Goal: Book appointment/travel/reservation

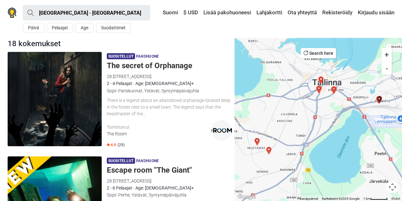
scroll to position [1427, 0]
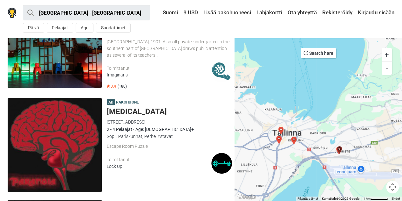
drag, startPoint x: 292, startPoint y: 97, endPoint x: 255, endPoint y: 143, distance: 58.8
click at [255, 143] on div at bounding box center [319, 119] width 168 height 163
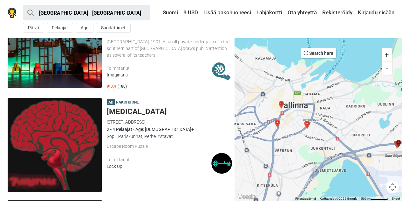
drag, startPoint x: 280, startPoint y: 132, endPoint x: 311, endPoint y: 108, distance: 39.0
click at [311, 108] on div at bounding box center [319, 119] width 168 height 163
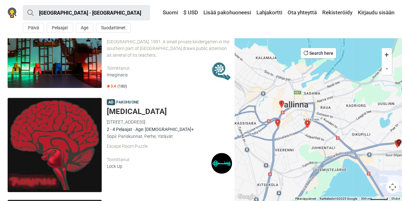
click at [280, 102] on img "Mission Red Alert" at bounding box center [281, 104] width 13 height 13
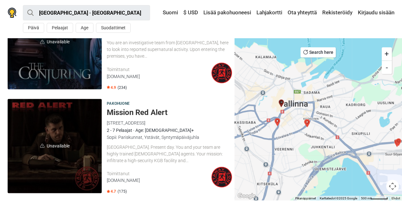
scroll to position [1735, 0]
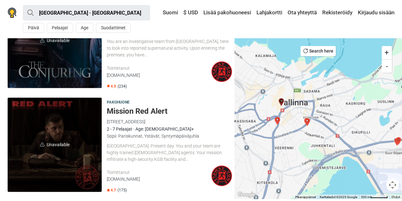
click at [54, 124] on span "Unavailable" at bounding box center [55, 144] width 94 height 94
drag, startPoint x: 306, startPoint y: 103, endPoint x: 280, endPoint y: 109, distance: 27.3
click at [306, 115] on img "Voice from darkness" at bounding box center [307, 121] width 13 height 13
click at [308, 115] on img "Voice from darkness" at bounding box center [307, 121] width 13 height 13
click at [307, 115] on img "Voice from darkness" at bounding box center [307, 121] width 13 height 13
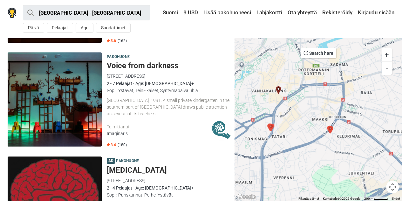
scroll to position [1364, 0]
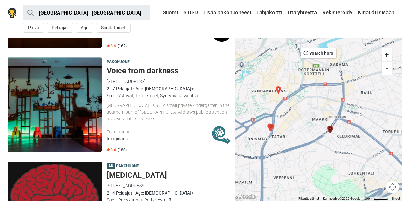
click at [66, 97] on img at bounding box center [55, 104] width 94 height 94
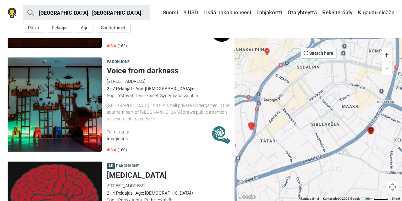
drag, startPoint x: 270, startPoint y: 135, endPoint x: 344, endPoint y: 114, distance: 77.3
click at [344, 114] on div at bounding box center [319, 119] width 168 height 163
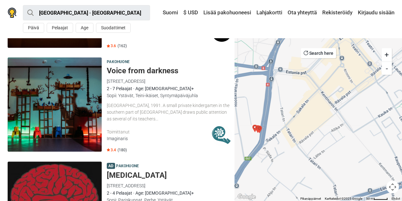
click at [259, 127] on img "Baker street, 221 B" at bounding box center [259, 129] width 13 height 13
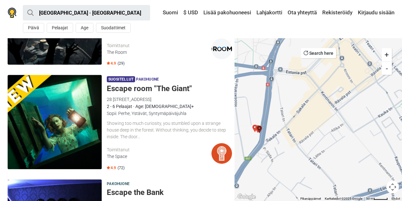
scroll to position [95, 0]
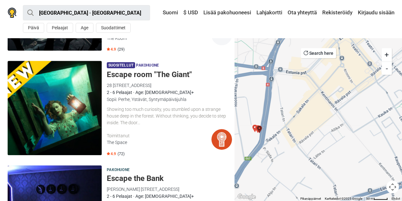
click at [141, 113] on div "Showing too much curiosity, you stumbled upon a strange house deep in the fores…" at bounding box center [169, 116] width 125 height 20
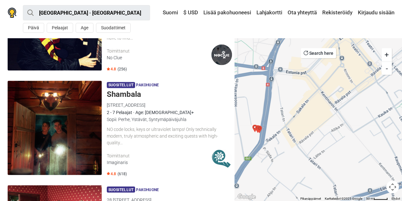
scroll to position [509, 0]
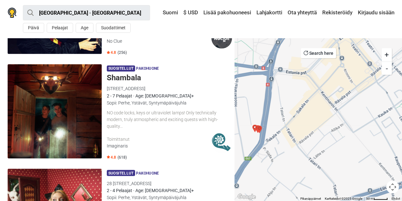
click at [78, 107] on img at bounding box center [55, 111] width 94 height 94
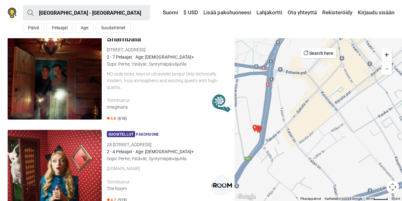
scroll to position [604, 0]
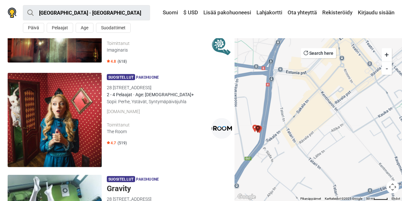
click at [47, 104] on img at bounding box center [55, 120] width 94 height 94
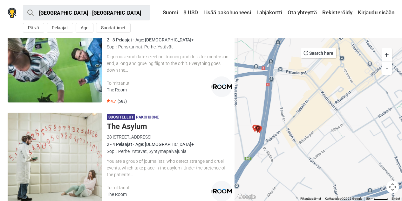
scroll to position [827, 0]
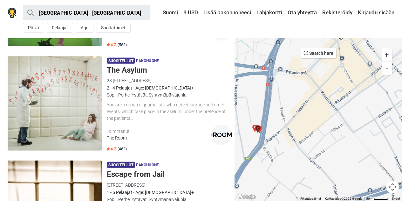
click at [79, 93] on img at bounding box center [55, 103] width 94 height 94
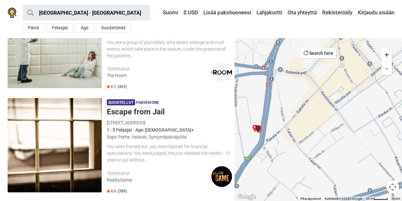
scroll to position [890, 0]
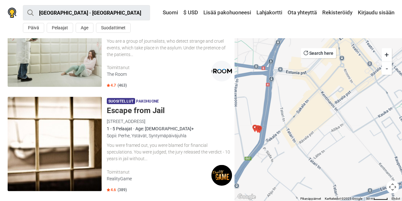
click at [130, 113] on h5 "Escape from Jail" at bounding box center [169, 110] width 125 height 9
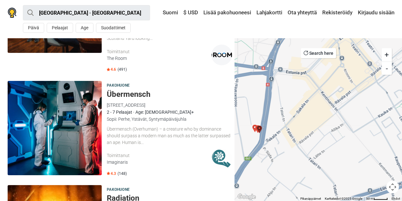
scroll to position [1145, 0]
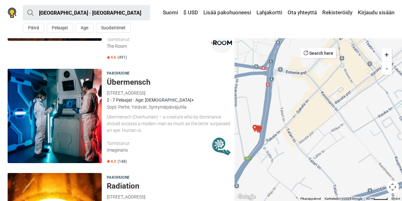
click at [69, 89] on img at bounding box center [55, 116] width 94 height 94
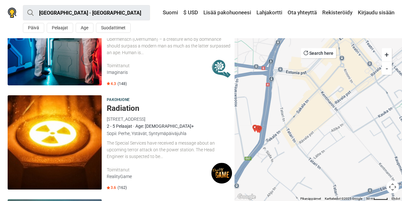
scroll to position [1240, 0]
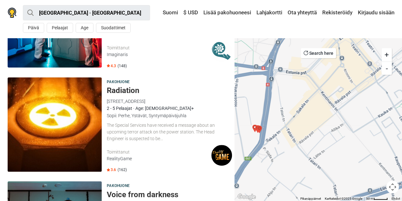
click at [45, 98] on img at bounding box center [55, 124] width 94 height 94
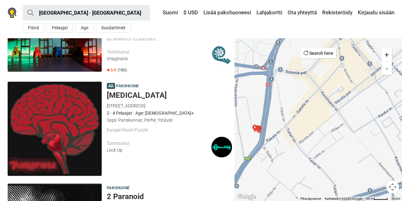
scroll to position [1462, 0]
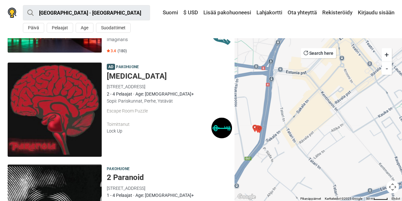
click at [59, 88] on img at bounding box center [55, 109] width 94 height 94
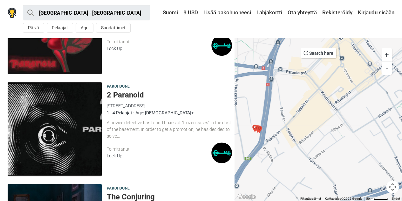
scroll to position [1558, 0]
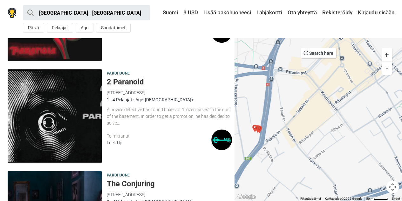
click at [80, 100] on img at bounding box center [55, 116] width 94 height 94
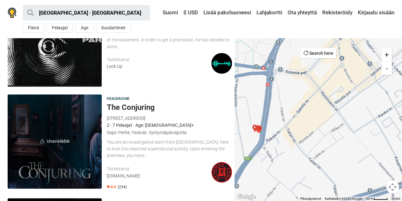
scroll to position [1653, 0]
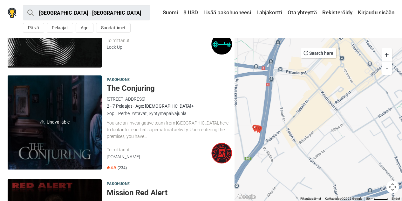
click at [76, 102] on span "Unavailable" at bounding box center [55, 122] width 94 height 94
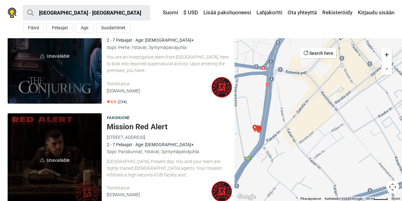
scroll to position [1735, 0]
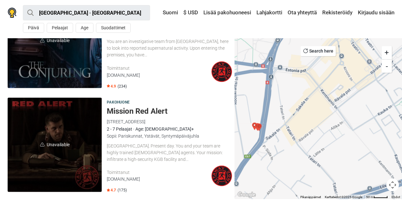
click at [71, 106] on span "Unavailable" at bounding box center [55, 144] width 94 height 94
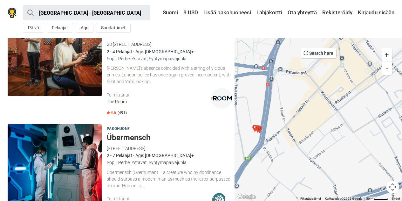
scroll to position [1099, 0]
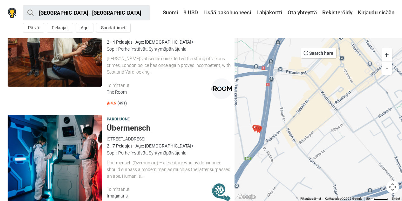
click at [38, 154] on img at bounding box center [55, 161] width 94 height 94
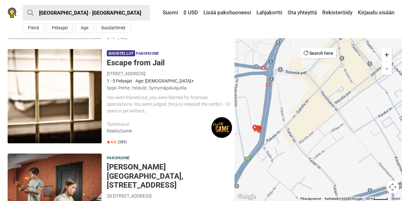
scroll to position [908, 0]
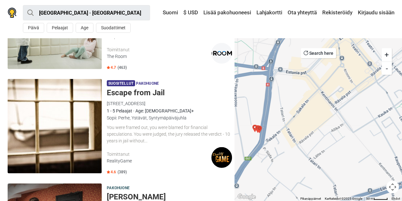
click at [73, 130] on img at bounding box center [55, 126] width 94 height 94
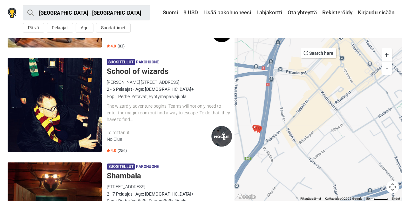
scroll to position [399, 0]
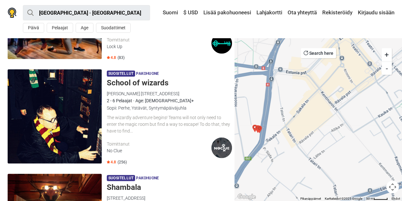
click at [62, 110] on img at bounding box center [55, 116] width 94 height 94
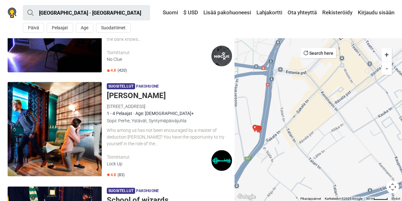
scroll to position [272, 0]
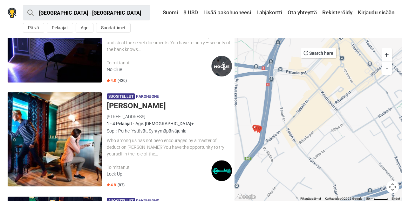
click at [30, 139] on img at bounding box center [55, 139] width 94 height 94
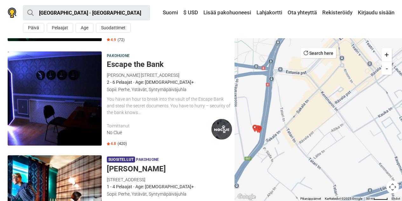
scroll to position [209, 0]
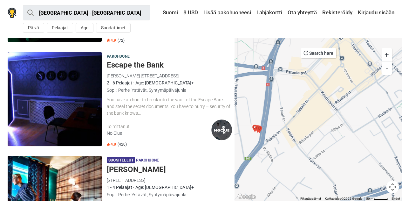
click at [85, 113] on img at bounding box center [55, 99] width 94 height 94
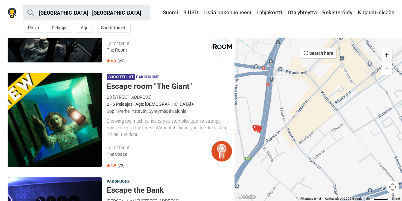
scroll to position [81, 0]
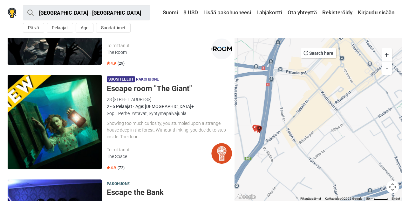
click at [57, 125] on img at bounding box center [55, 122] width 94 height 94
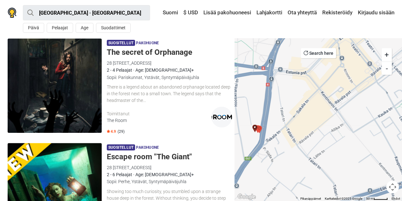
scroll to position [0, 0]
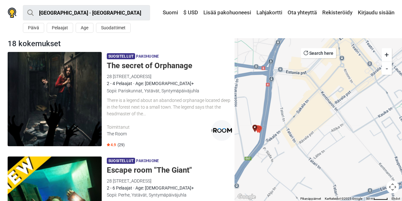
click at [59, 100] on img at bounding box center [55, 99] width 94 height 94
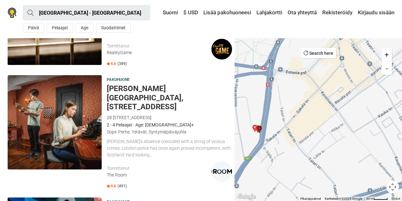
scroll to position [922, 0]
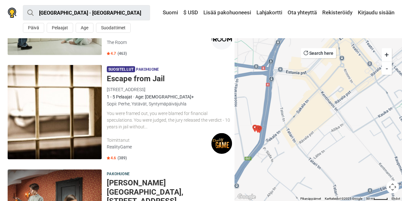
click at [79, 124] on img at bounding box center [55, 112] width 94 height 94
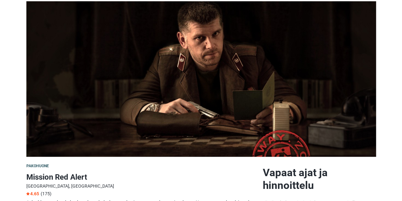
scroll to position [127, 0]
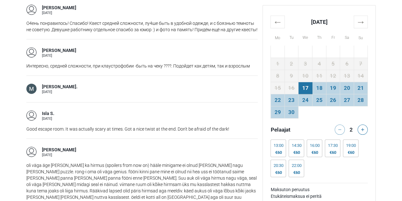
scroll to position [763, 0]
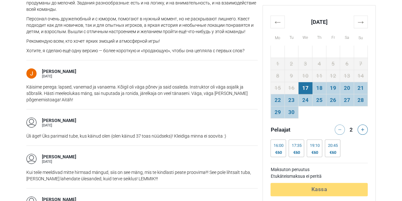
scroll to position [699, 0]
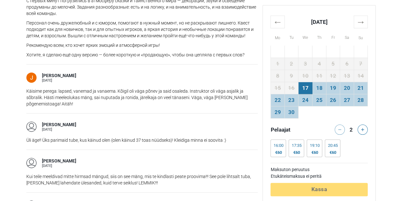
click at [362, 24] on th "→" at bounding box center [361, 22] width 14 height 12
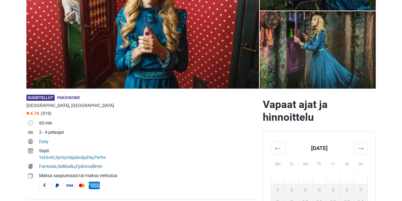
scroll to position [64, 0]
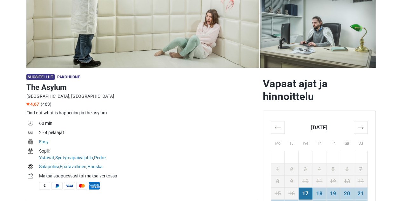
scroll to position [64, 0]
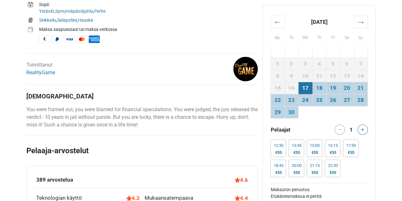
scroll to position [286, 0]
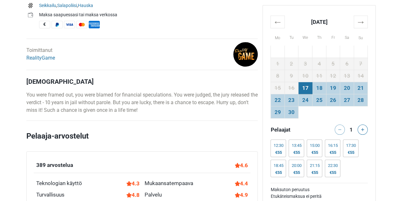
click at [363, 20] on th "→" at bounding box center [361, 22] width 14 height 12
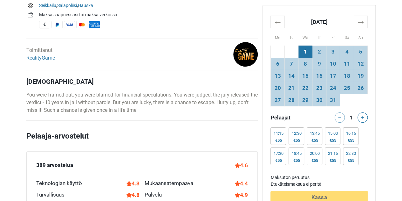
click at [347, 73] on td "18" at bounding box center [347, 76] width 14 height 12
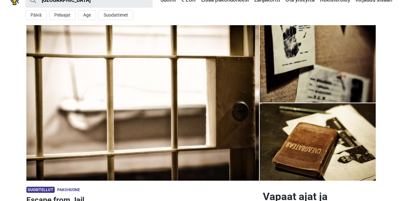
scroll to position [0, 0]
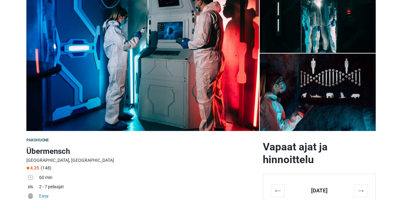
scroll to position [32, 0]
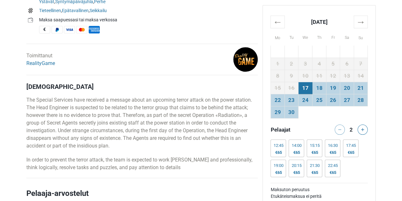
scroll to position [286, 0]
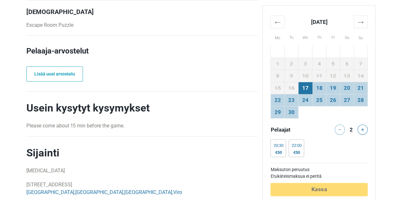
scroll to position [382, 0]
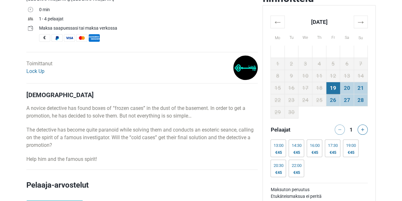
scroll to position [254, 0]
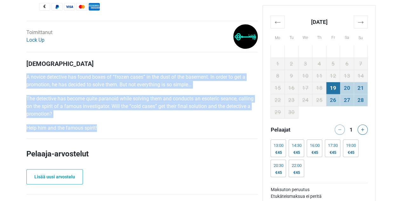
drag, startPoint x: 101, startPoint y: 126, endPoint x: 26, endPoint y: 70, distance: 93.5
click at [26, 70] on div "Kuvaus A novice detective has found boxes of “frozen cases” in the dust of the …" at bounding box center [141, 96] width 231 height 72
copy div "A novice detective has found boxes of “frozen cases” in the dust of the basemen…"
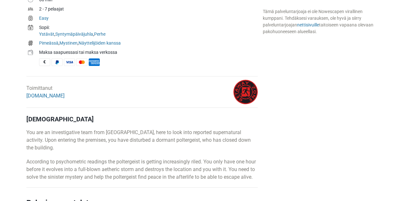
scroll to position [318, 0]
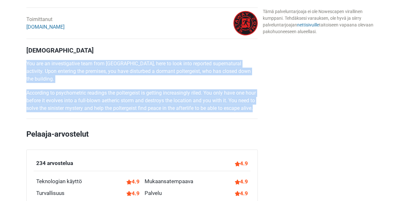
drag, startPoint x: 62, startPoint y: 109, endPoint x: 27, endPoint y: 62, distance: 58.4
click at [27, 62] on div "Kuvaus You are an investigative team from Vatican, here to look into reported s…" at bounding box center [141, 78] width 231 height 65
copy div "You are an investigative team from Vatican, here to look into reported supernat…"
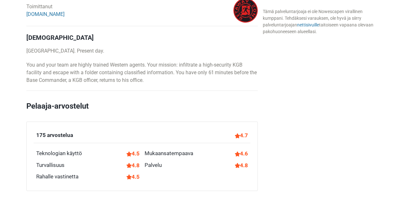
scroll to position [350, 0]
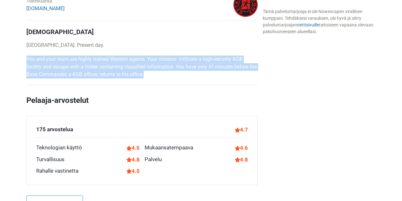
drag, startPoint x: 146, startPoint y: 76, endPoint x: 24, endPoint y: 58, distance: 123.2
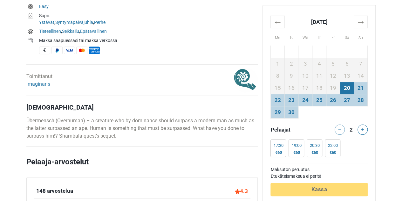
scroll to position [254, 0]
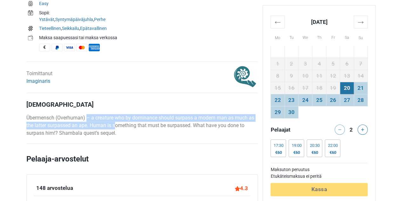
drag, startPoint x: 116, startPoint y: 127, endPoint x: 87, endPoint y: 121, distance: 28.8
click at [87, 121] on p "Übermensch (Overhuman) – a creature who by dominance should surpass a modern ma…" at bounding box center [141, 125] width 231 height 23
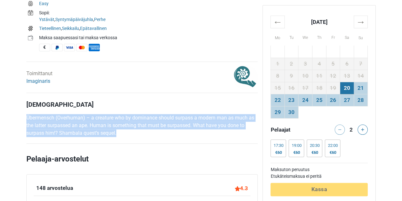
drag, startPoint x: 105, startPoint y: 129, endPoint x: 18, endPoint y: 119, distance: 87.7
copy p "Übermensch (Overhuman) – a creature who by dominance should surpass a modern ma…"
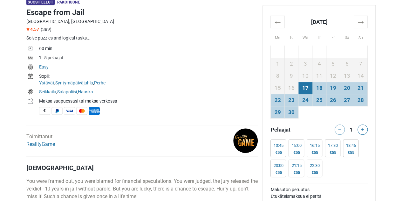
scroll to position [254, 0]
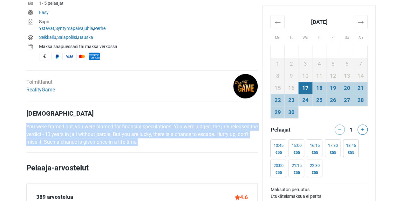
drag, startPoint x: 157, startPoint y: 148, endPoint x: 25, endPoint y: 120, distance: 135.4
copy p "You were framed out, you were blamed for financial speculations. You were judge…"
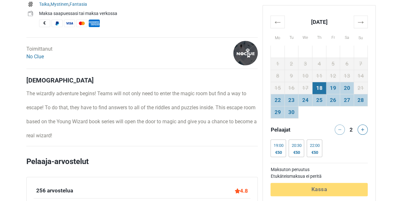
scroll to position [286, 0]
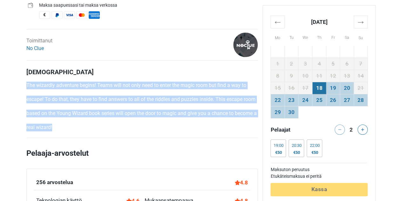
drag, startPoint x: 59, startPoint y: 134, endPoint x: 27, endPoint y: 80, distance: 62.9
click at [27, 80] on div "Kuvaus The wizardly adventure begins! Teams will not only need to enter the mag…" at bounding box center [141, 99] width 231 height 63
copy div "The wizardly adventure begins! Teams will not only need to enter the magic room…"
click at [364, 19] on th "→" at bounding box center [361, 22] width 14 height 12
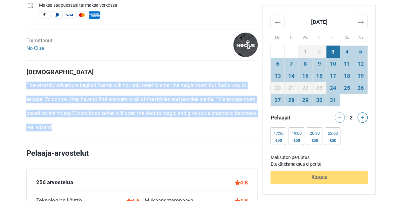
click at [350, 79] on td "18" at bounding box center [347, 76] width 14 height 12
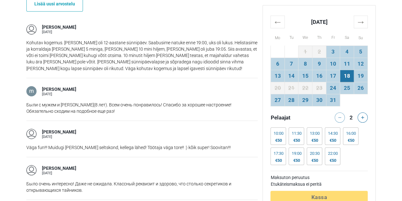
scroll to position [477, 0]
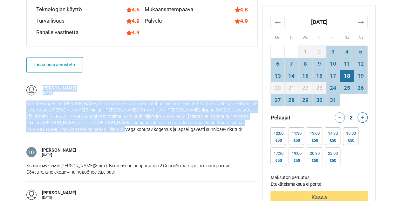
drag, startPoint x: 81, startPoint y: 135, endPoint x: 19, endPoint y: 100, distance: 71.5
copy div "Vilma S. 16 September Kohutav kogemus. Lapsel oli 12-aastane sünnipäev. Saabusi…"
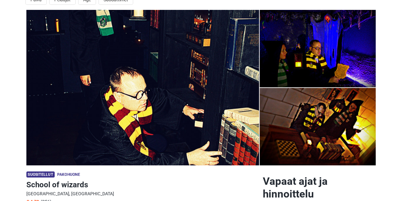
scroll to position [0, 0]
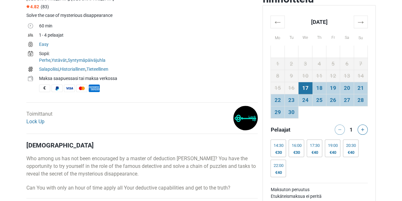
scroll to position [286, 0]
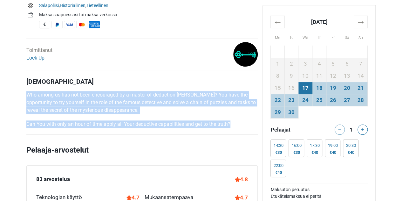
drag, startPoint x: 235, startPoint y: 122, endPoint x: 1, endPoint y: 93, distance: 235.8
copy div "Who among us has not been encouraged by a master of deduction Sherlock Holmes? …"
click at [366, 25] on th "→" at bounding box center [361, 22] width 14 height 12
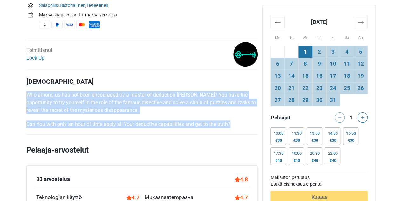
click at [346, 75] on td "18" at bounding box center [347, 76] width 14 height 12
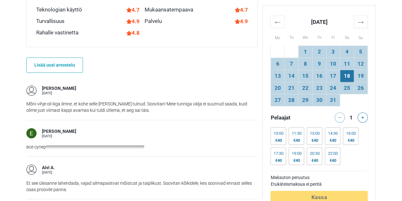
scroll to position [477, 0]
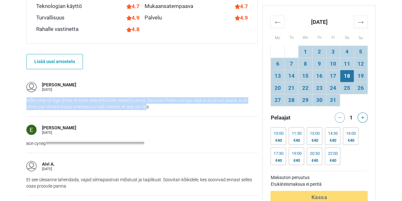
drag, startPoint x: 130, startPoint y: 105, endPoint x: 25, endPoint y: 102, distance: 105.6
copy p "Mõni vihje oli liiga ilmne, et kohe selle peale oleks tulnud. Soovitan! Meie tu…"
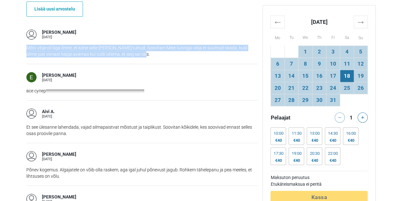
scroll to position [540, 0]
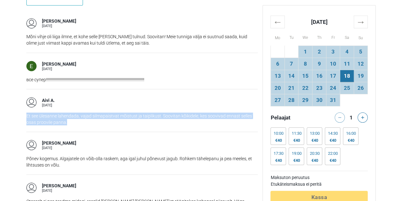
drag, startPoint x: 72, startPoint y: 124, endPoint x: 24, endPoint y: 112, distance: 49.8
copy p "Et see ülesanne lahendada, vajad silmapaistvat mõistust ja taiplikust. Soovitan…"
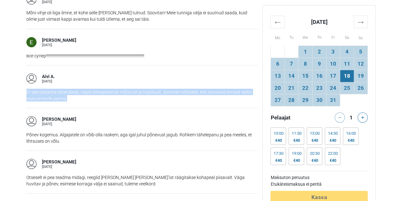
scroll to position [572, 0]
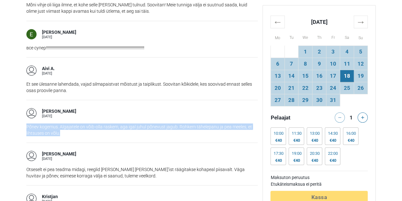
drag, startPoint x: 68, startPoint y: 135, endPoint x: 23, endPoint y: 126, distance: 46.1
copy p "Põnev kogemus. Algajatele on võib-olla raskem, aga igal juhul põnevust jagub. R…"
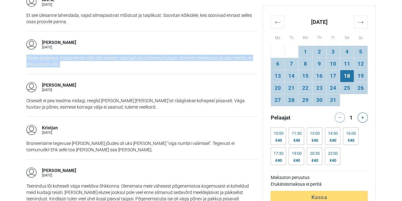
scroll to position [668, 0]
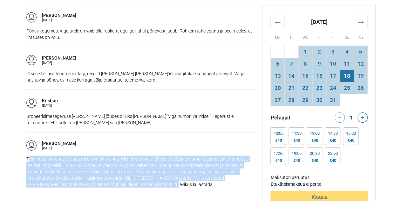
drag, startPoint x: 119, startPoint y: 185, endPoint x: 28, endPoint y: 155, distance: 95.6
click at [28, 155] on p "Teenindus lõi koheselt väga meeldiva õhkkonna. Olenemata meie vähesest põgenemi…" at bounding box center [141, 171] width 231 height 32
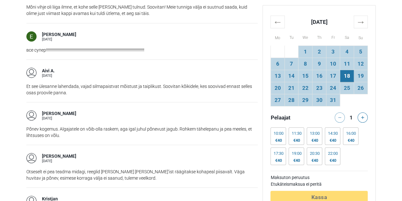
scroll to position [509, 0]
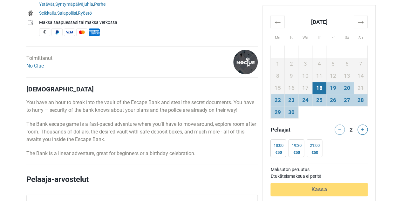
scroll to position [286, 0]
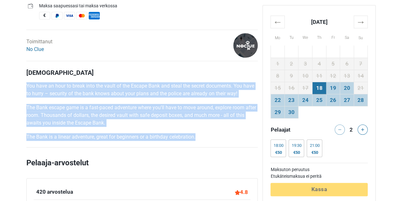
drag, startPoint x: 200, startPoint y: 137, endPoint x: 24, endPoint y: 86, distance: 183.9
copy div "You have an hour to break into the vault of the Escape Bank and steal the secre…"
click at [362, 25] on th "→" at bounding box center [361, 22] width 14 height 12
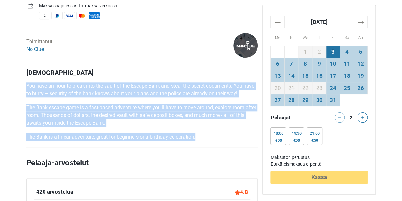
click at [347, 76] on td "18" at bounding box center [347, 76] width 14 height 12
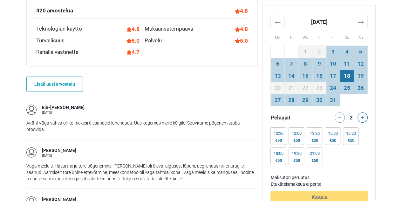
scroll to position [477, 0]
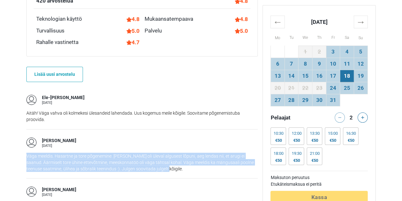
drag, startPoint x: 168, startPoint y: 169, endPoint x: 19, endPoint y: 154, distance: 149.3
copy p "Väga meeldis. Hasartne ja tore põgenemine. Pinge oli üleval algusest lõpuni, ae…"
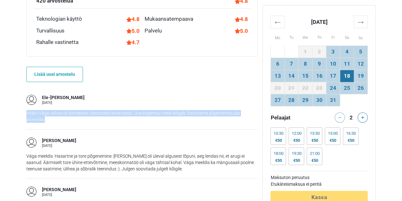
drag, startPoint x: 47, startPoint y: 119, endPoint x: 20, endPoint y: 110, distance: 28.5
copy p "Aitäh! Väga vahva oli kolmekesi ülesandeid lahendada. Uus kogemus meile kõigile…"
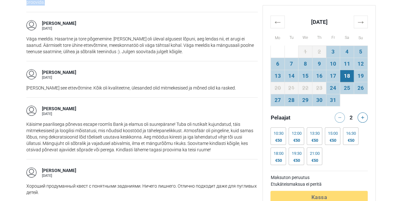
scroll to position [604, 0]
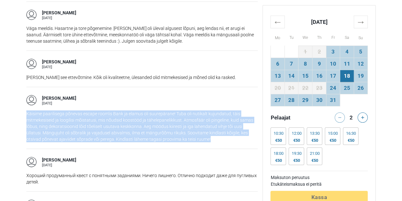
drag, startPoint x: 201, startPoint y: 139, endPoint x: 19, endPoint y: 110, distance: 183.6
copy p "Käisime paarilisega põnevas escape room'is Bank ja elamus oli suurepärane! Tuba…"
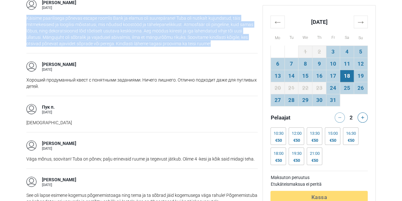
scroll to position [763, 0]
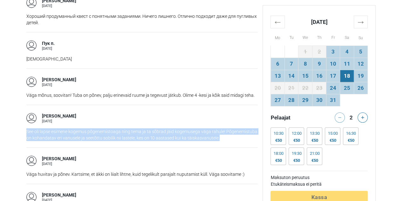
drag, startPoint x: 217, startPoint y: 133, endPoint x: 25, endPoint y: 123, distance: 192.3
click at [25, 123] on div "Pakohuone Escape the Bank Tallinna, Viro 4.84 (420) 60 min 2 - 6 pelaajat Easy …" at bounding box center [142, 118] width 237 height 1370
copy p "See oli lapse esimene kogemus põgenemistoaga ning tema ja ta sõbrad jäid kogemu…"
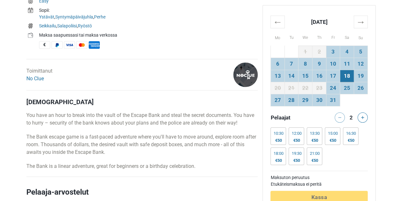
scroll to position [254, 0]
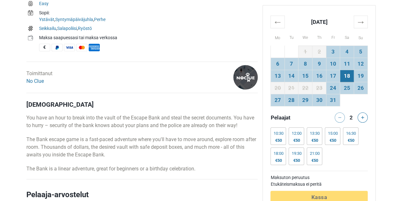
click at [27, 80] on link "No Clue" at bounding box center [34, 81] width 17 height 6
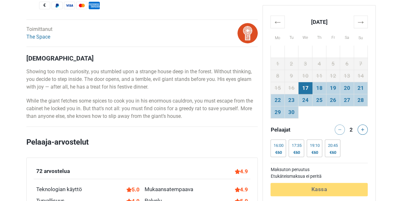
scroll to position [318, 0]
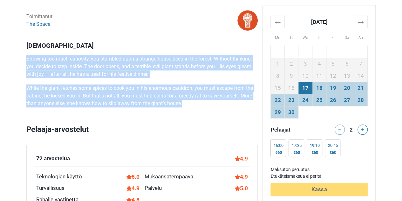
drag, startPoint x: 188, startPoint y: 108, endPoint x: 20, endPoint y: 59, distance: 174.6
copy div "Showing too much curiosity, you stumbled upon a strange house deep in the fores…"
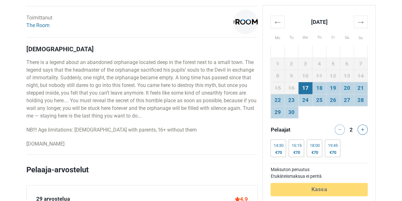
scroll to position [318, 0]
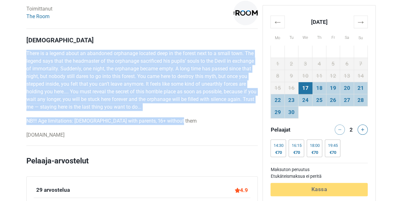
drag, startPoint x: 182, startPoint y: 121, endPoint x: 18, endPoint y: 46, distance: 180.2
copy div "There is a legend about an abandoned orphanage located deep in the forest next …"
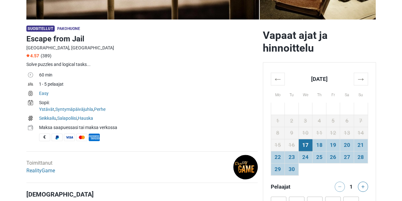
scroll to position [159, 0]
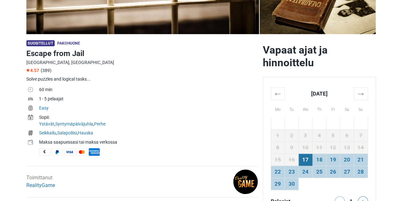
click at [362, 91] on th "→" at bounding box center [361, 93] width 14 height 12
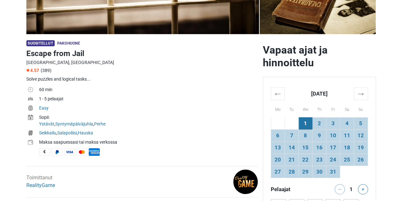
click at [349, 146] on td "18" at bounding box center [347, 147] width 14 height 12
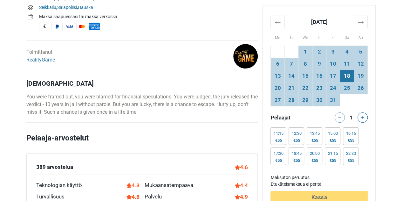
scroll to position [286, 0]
